Goal: Task Accomplishment & Management: Complete application form

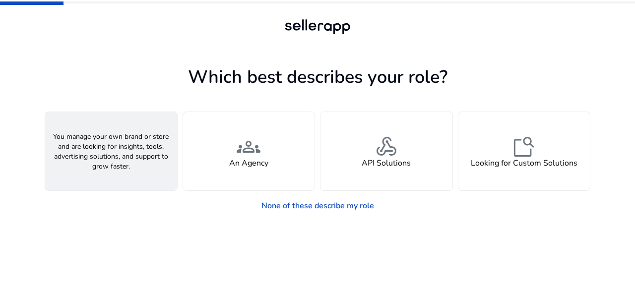
click at [119, 143] on span "person" at bounding box center [111, 147] width 24 height 24
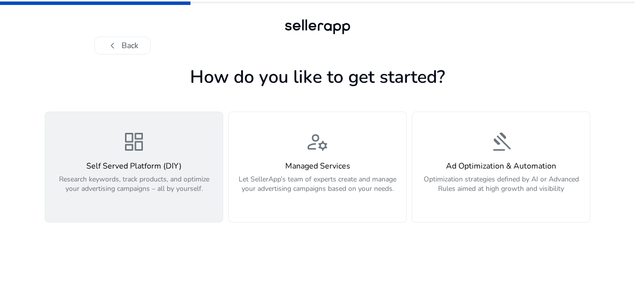
click at [152, 169] on h4 "Self Served Platform (DIY)" at bounding box center [134, 166] width 166 height 9
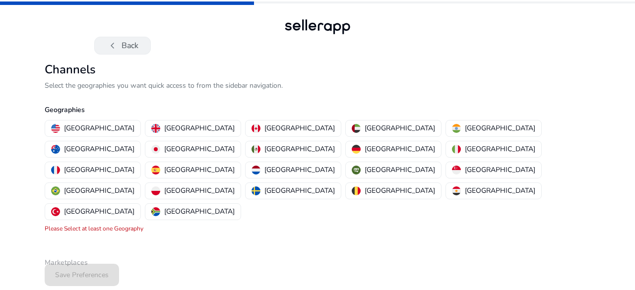
click at [115, 43] on span "chevron_left" at bounding box center [113, 46] width 12 height 12
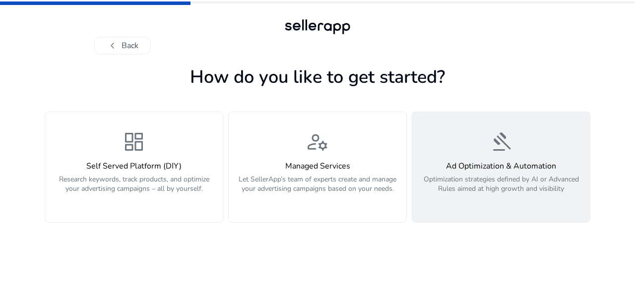
click at [422, 194] on p "Optimization strategies defined by AI or Advanced Rules aimed at high growth an…" at bounding box center [501, 190] width 166 height 30
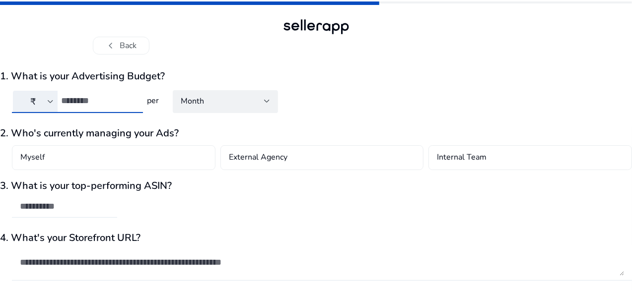
type input "*"
click at [135, 103] on input "*" at bounding box center [98, 100] width 74 height 11
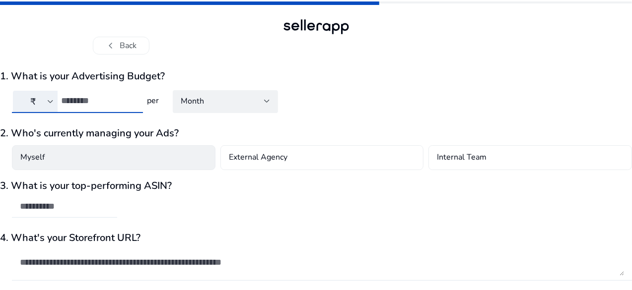
type input "****"
click at [135, 167] on div "Myself" at bounding box center [114, 157] width 204 height 25
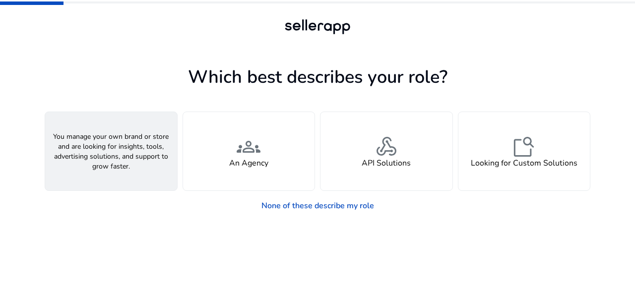
click at [133, 161] on div "person A Seller" at bounding box center [111, 151] width 132 height 78
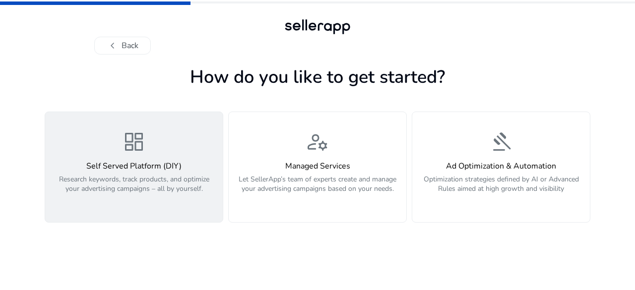
click at [164, 162] on h4 "Self Served Platform (DIY)" at bounding box center [134, 166] width 166 height 9
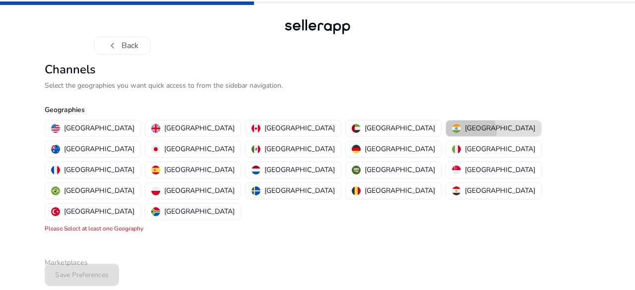
click at [465, 131] on p "[GEOGRAPHIC_DATA]" at bounding box center [500, 128] width 70 height 10
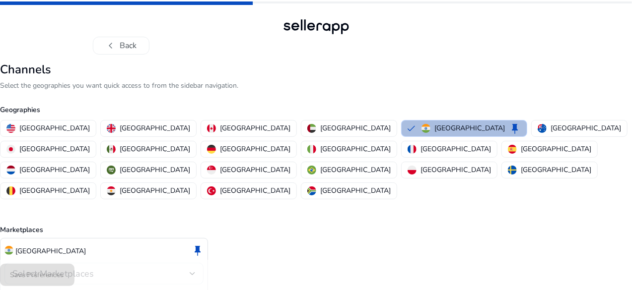
click at [196, 272] on div at bounding box center [193, 274] width 6 height 4
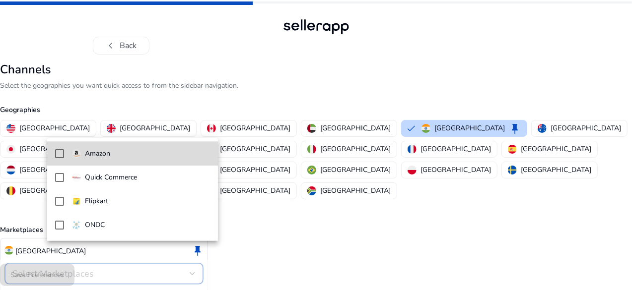
click at [60, 154] on mat-pseudo-checkbox at bounding box center [59, 153] width 9 height 9
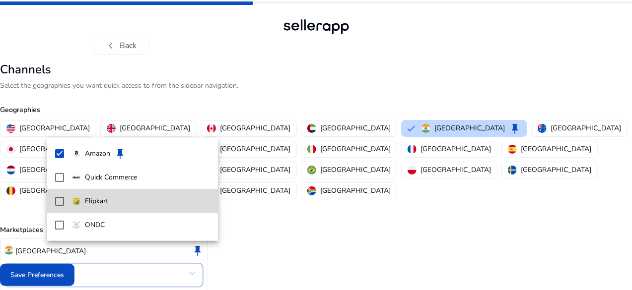
click at [59, 199] on mat-pseudo-checkbox at bounding box center [59, 201] width 9 height 9
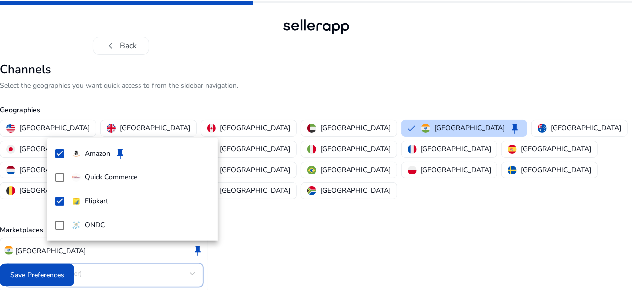
click at [94, 276] on div at bounding box center [316, 145] width 632 height 290
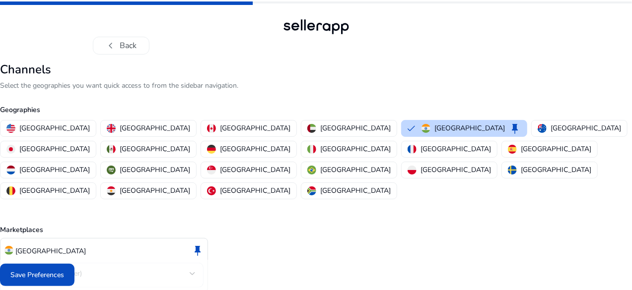
click at [64, 276] on span "Save Preferences" at bounding box center [37, 275] width 54 height 10
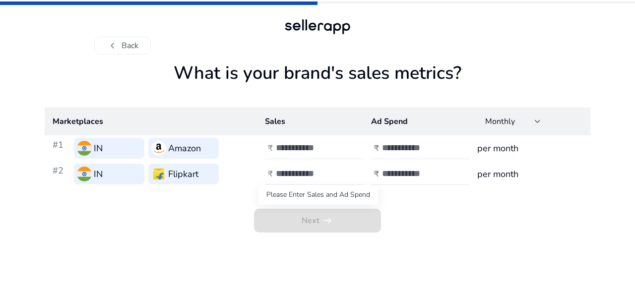
click at [305, 219] on span "Next arrow_right_alt" at bounding box center [317, 221] width 127 height 24
